Goal: Find specific page/section: Find specific page/section

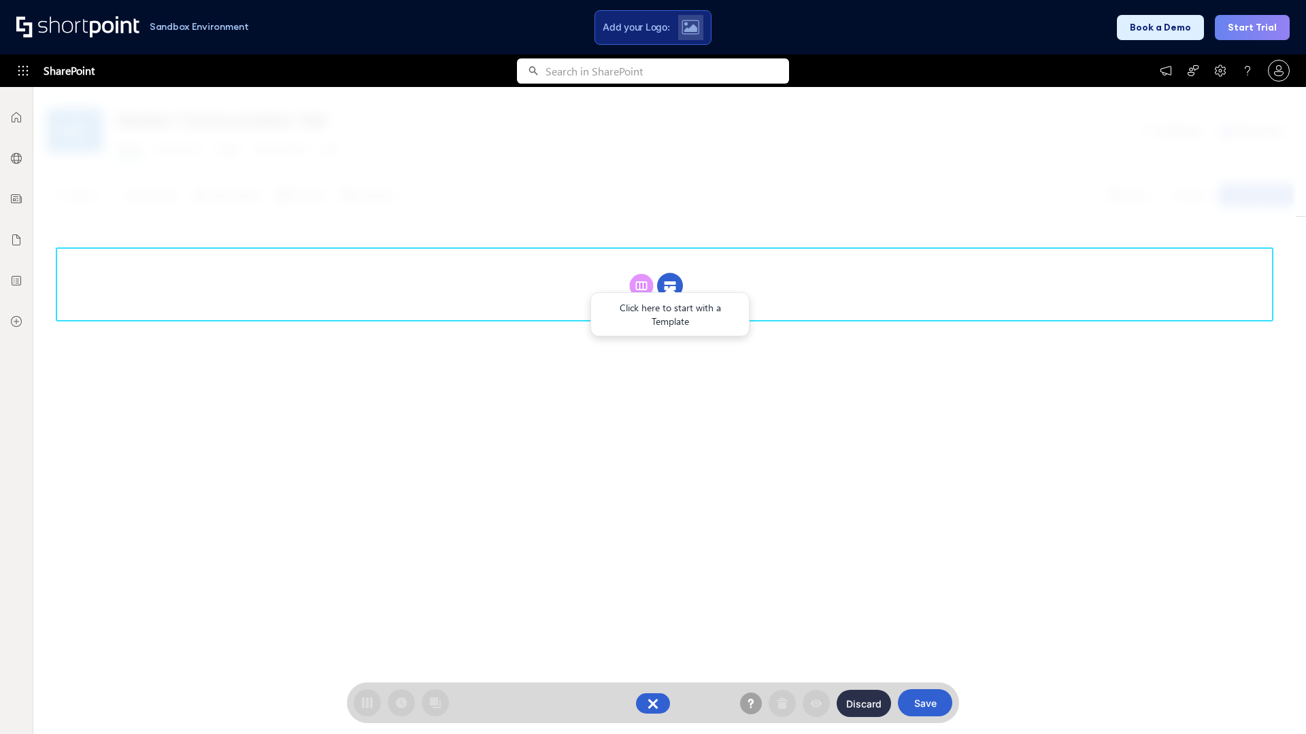
click at [670, 273] on circle at bounding box center [670, 286] width 26 height 26
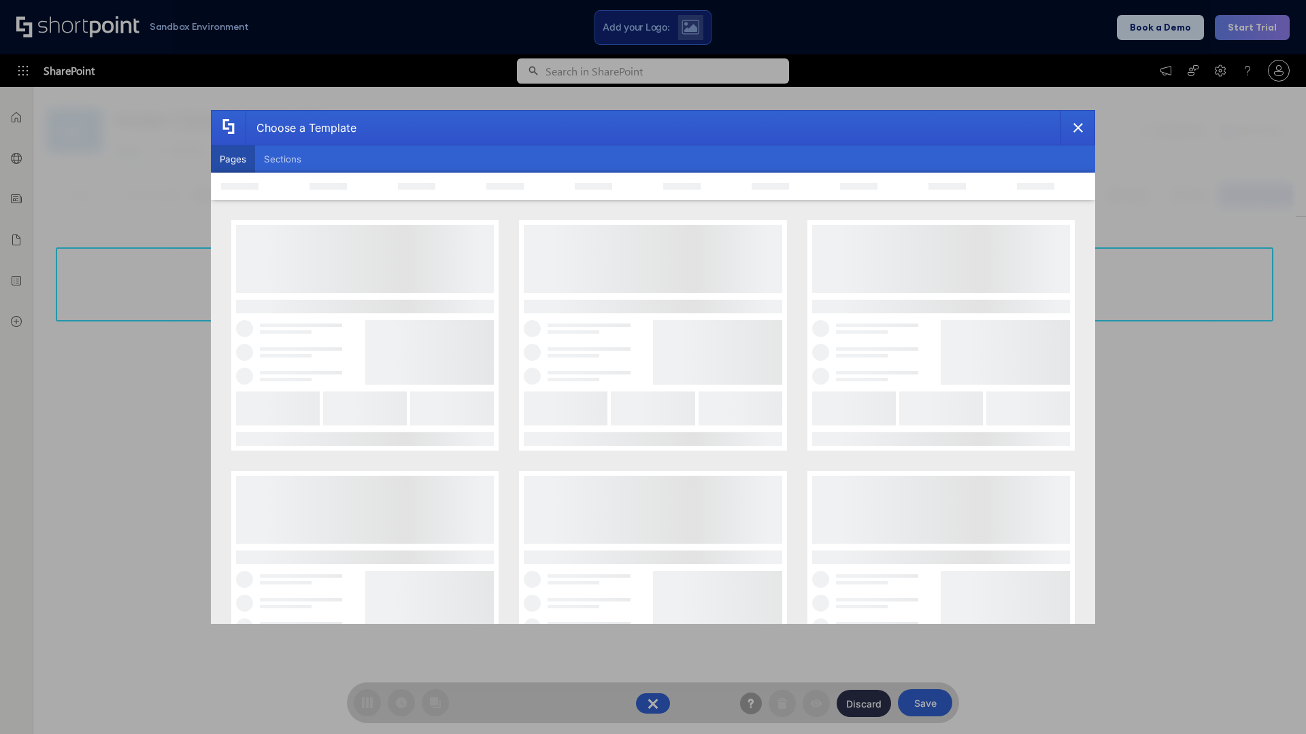
scroll to position [186, 0]
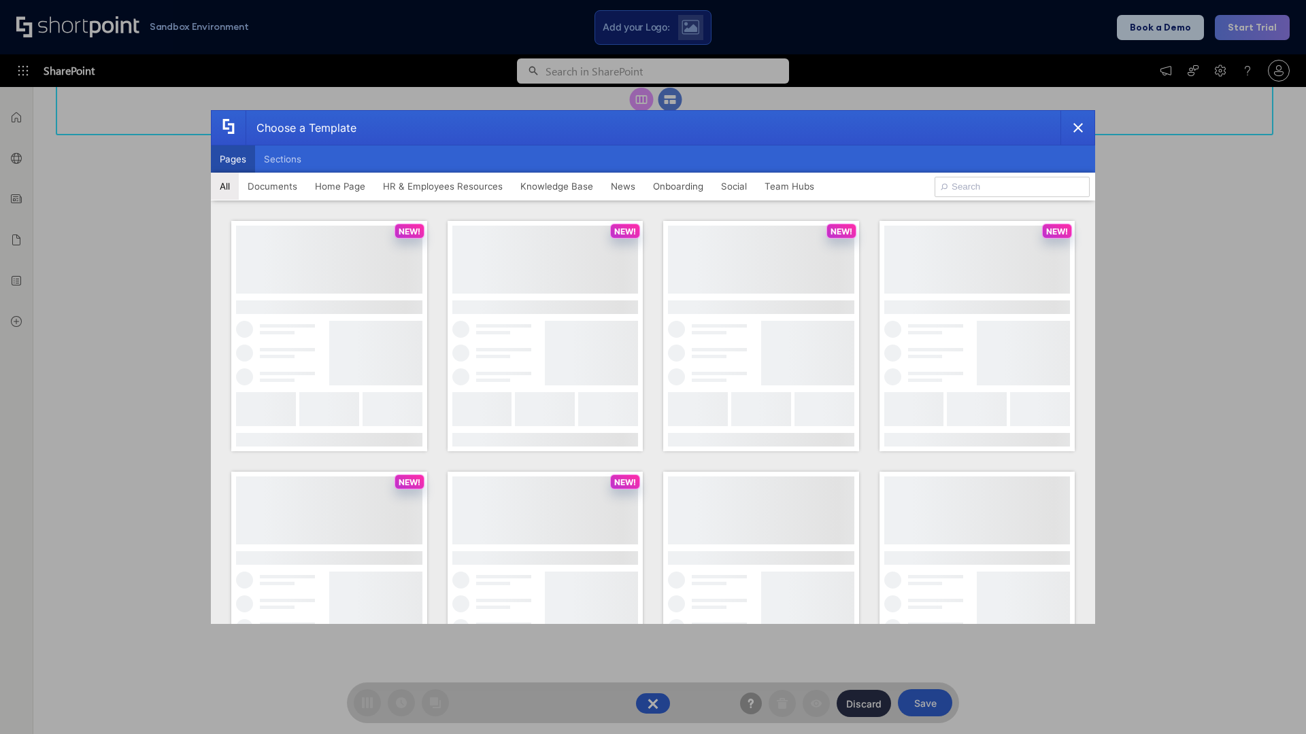
click at [233, 159] on button "Pages" at bounding box center [233, 159] width 44 height 27
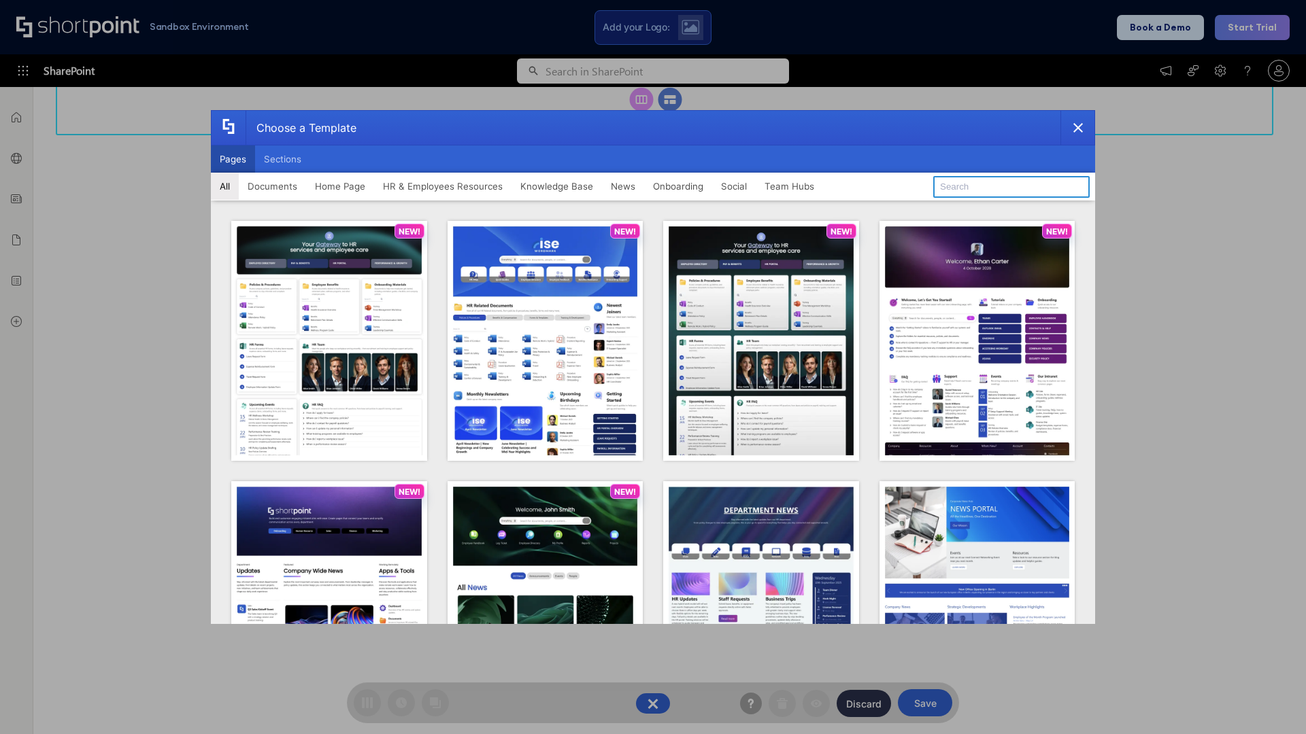
type input "News Portal 4"
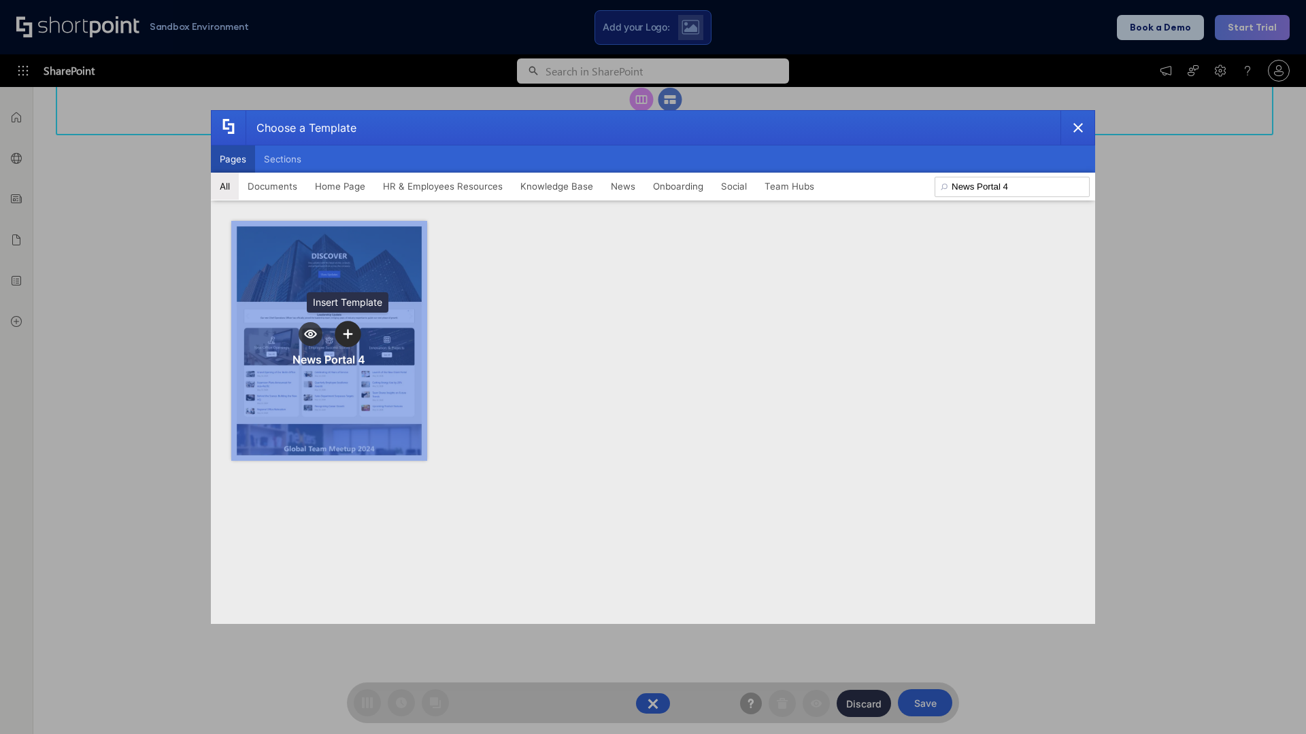
click at [348, 334] on icon "template selector" at bounding box center [348, 334] width 10 height 10
